Goal: Navigation & Orientation: Find specific page/section

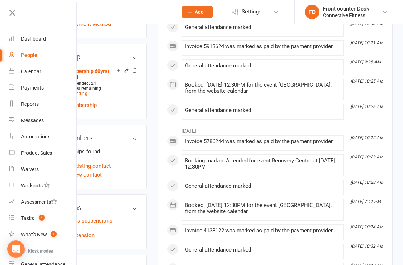
click at [26, 41] on div "Dashboard" at bounding box center [33, 39] width 25 height 6
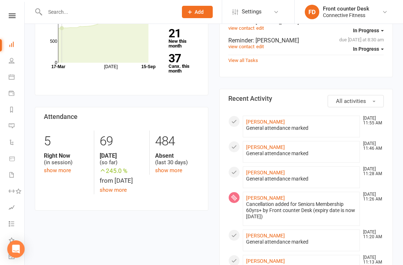
scroll to position [279, 0]
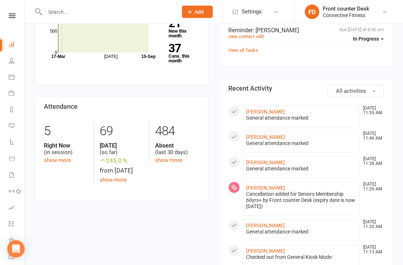
click at [48, 157] on link "show more" at bounding box center [57, 160] width 27 height 7
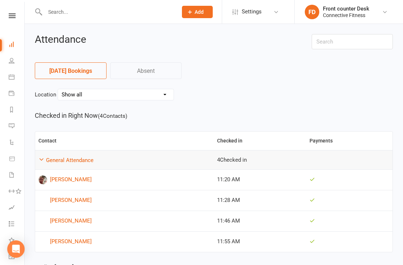
click at [7, 70] on li "Calendar" at bounding box center [12, 78] width 24 height 16
click at [9, 80] on link "Calendar" at bounding box center [17, 78] width 16 height 16
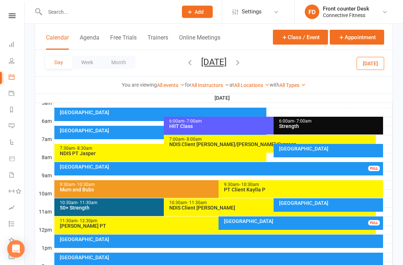
scroll to position [142, 0]
